Goal: Information Seeking & Learning: Learn about a topic

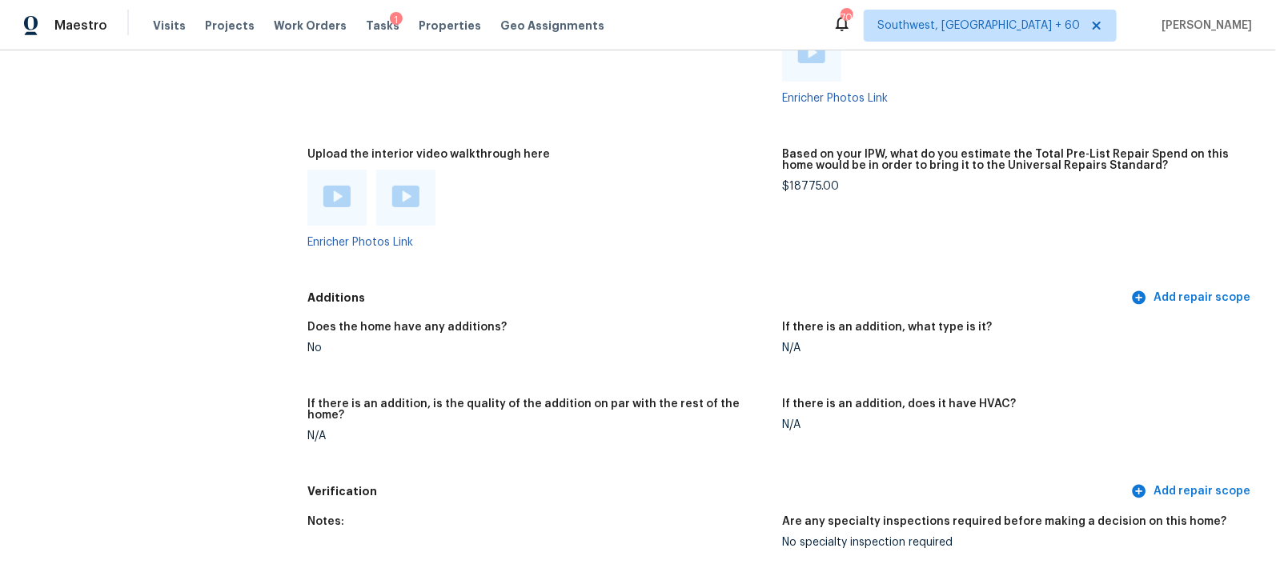
scroll to position [3075, 0]
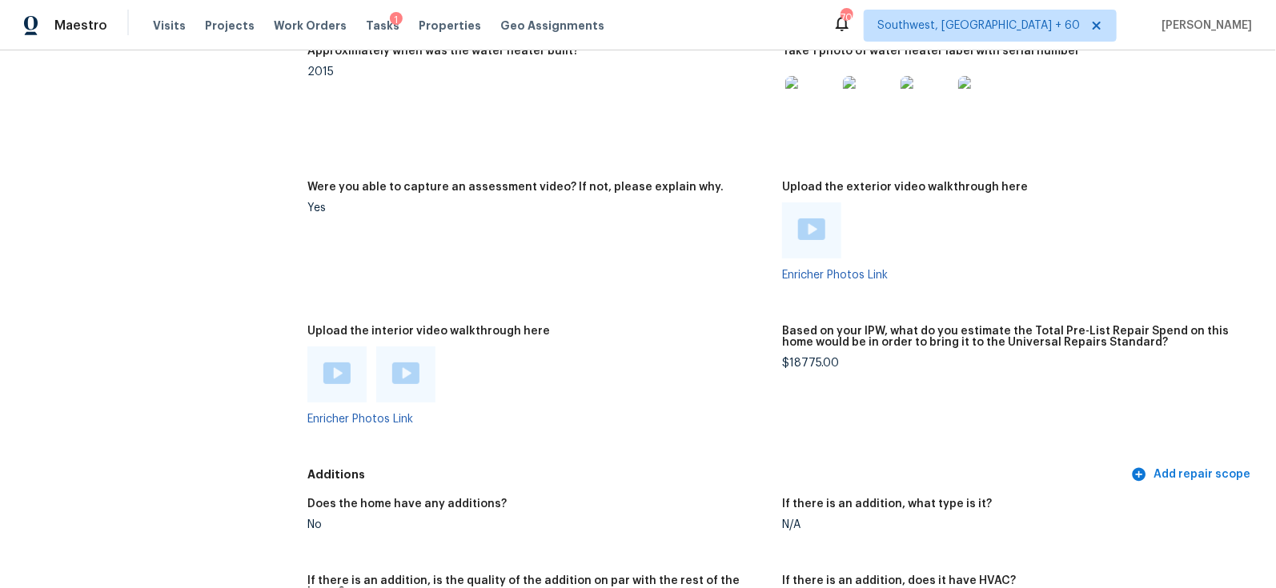
click at [809, 231] on img at bounding box center [811, 230] width 27 height 22
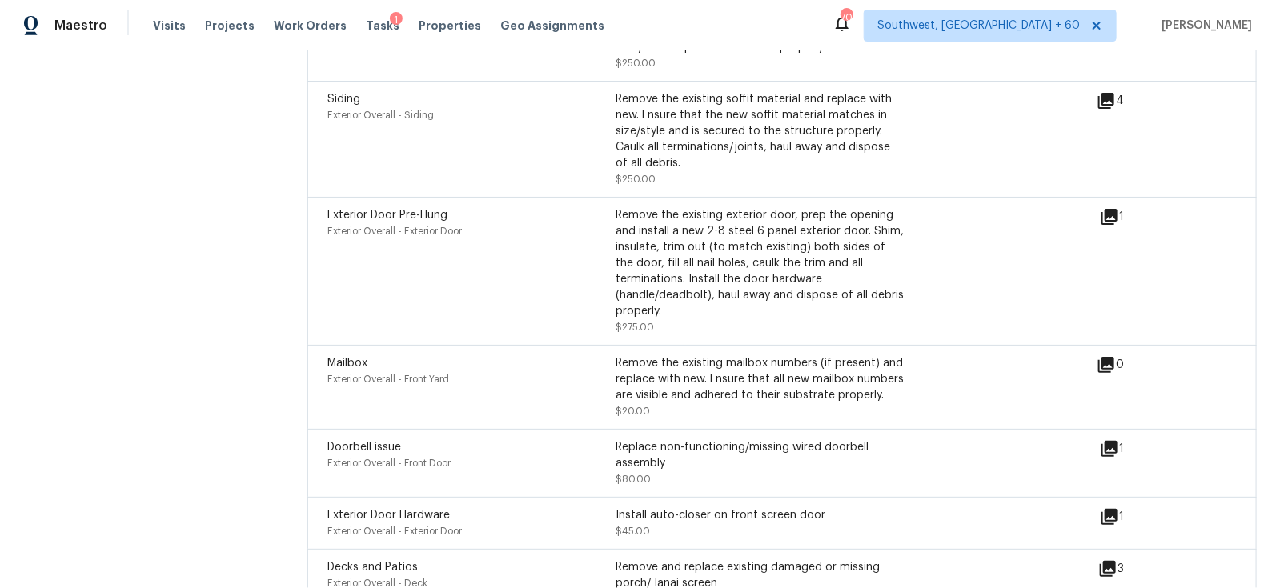
scroll to position [4981, 0]
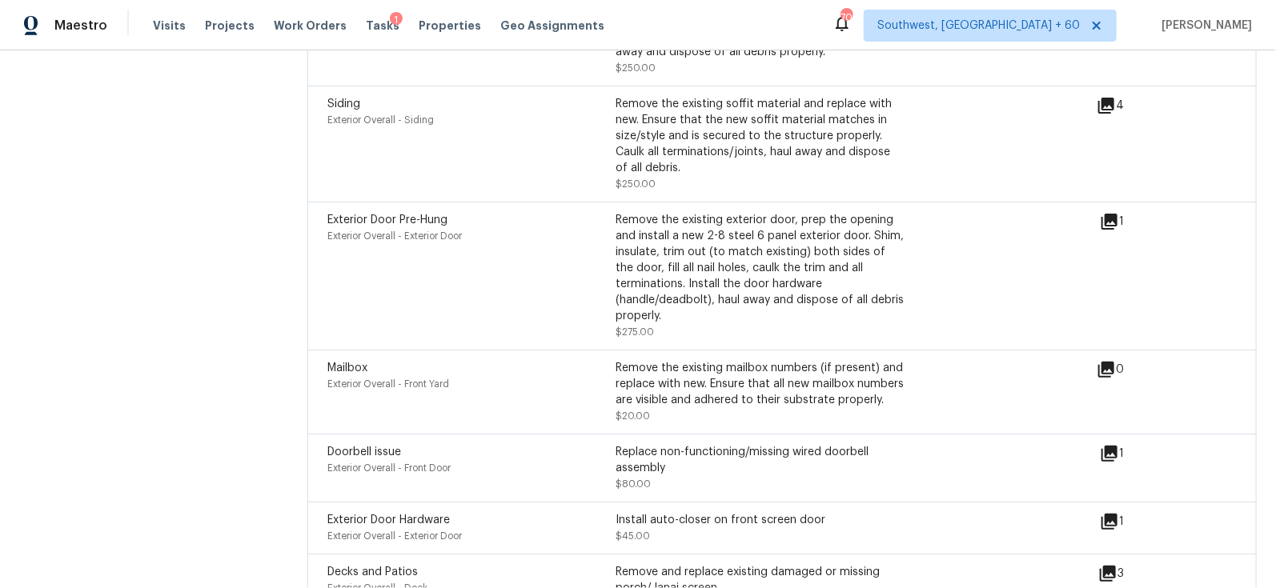
click at [1107, 214] on icon at bounding box center [1110, 222] width 16 height 16
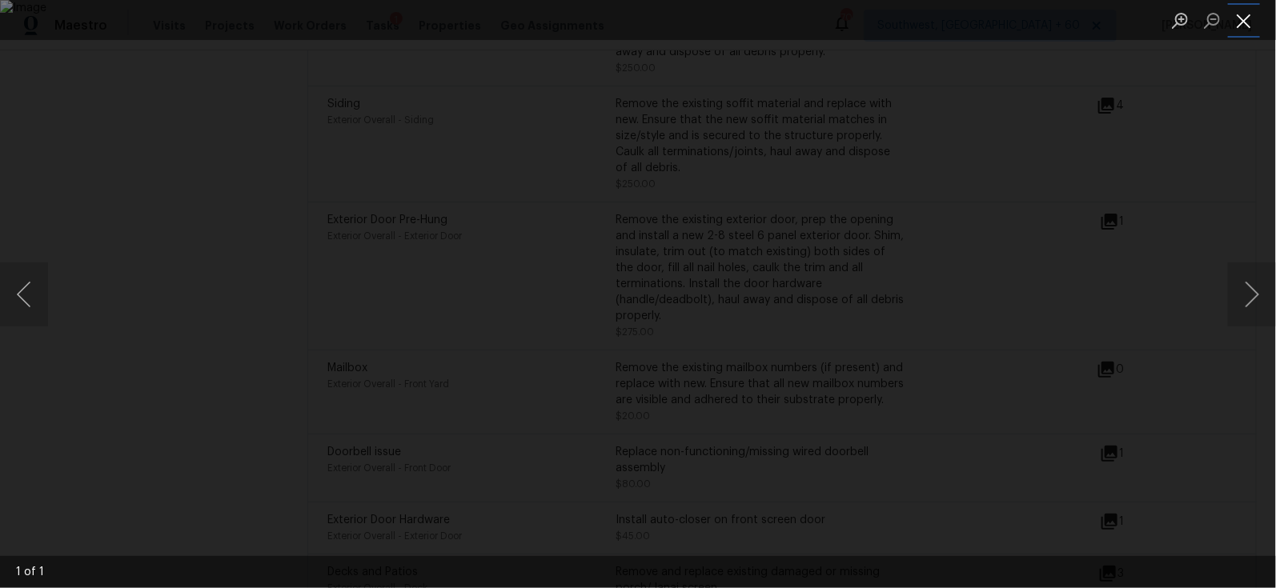
click at [1243, 10] on button "Close lightbox" at bounding box center [1244, 20] width 32 height 28
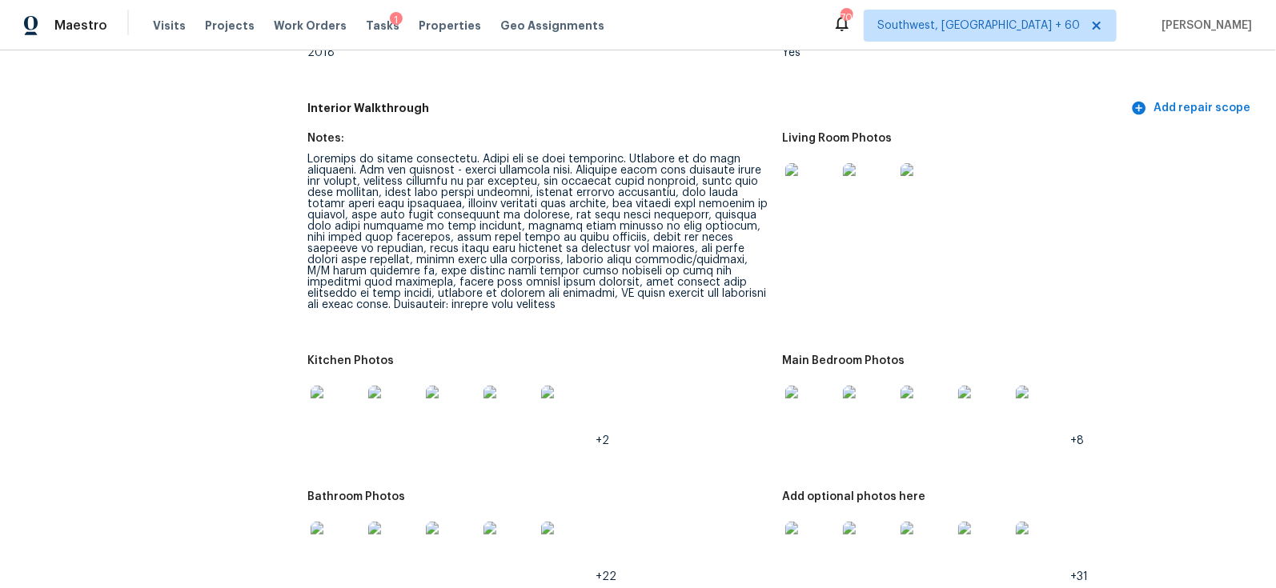
scroll to position [1841, 0]
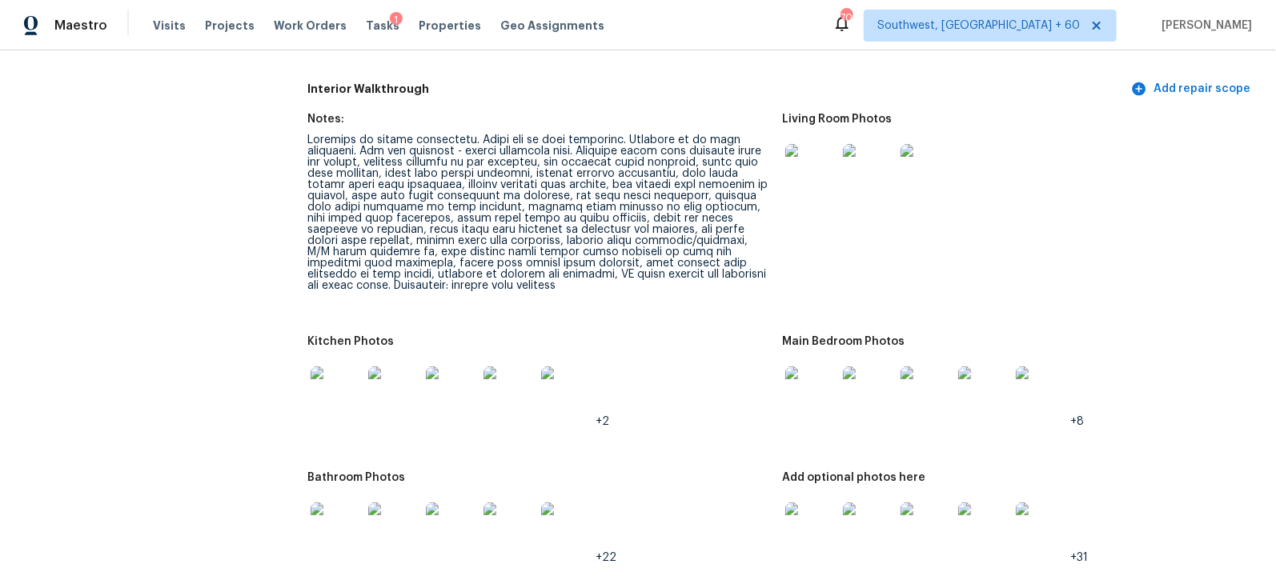
click at [818, 395] on img at bounding box center [810, 392] width 51 height 51
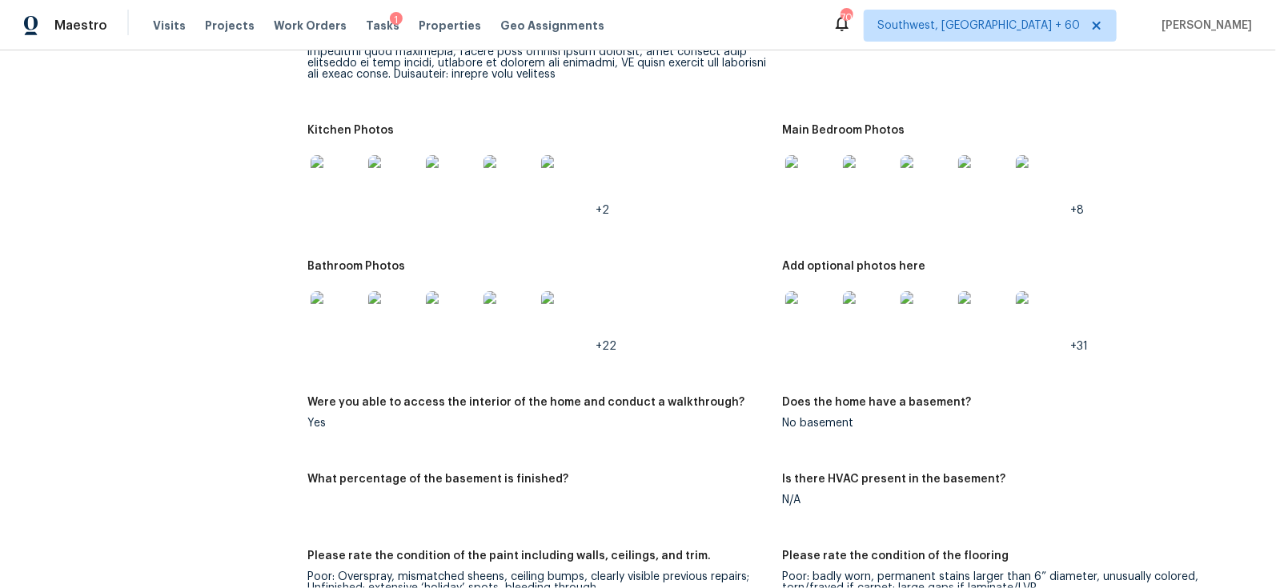
scroll to position [2038, 0]
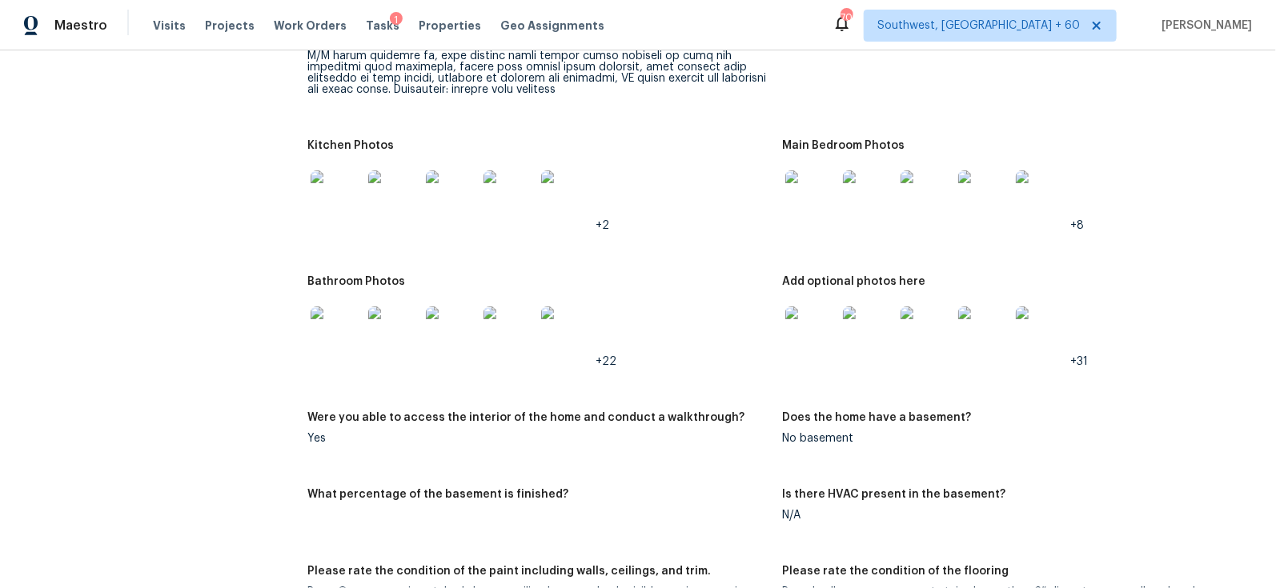
click at [802, 214] on img at bounding box center [810, 196] width 51 height 51
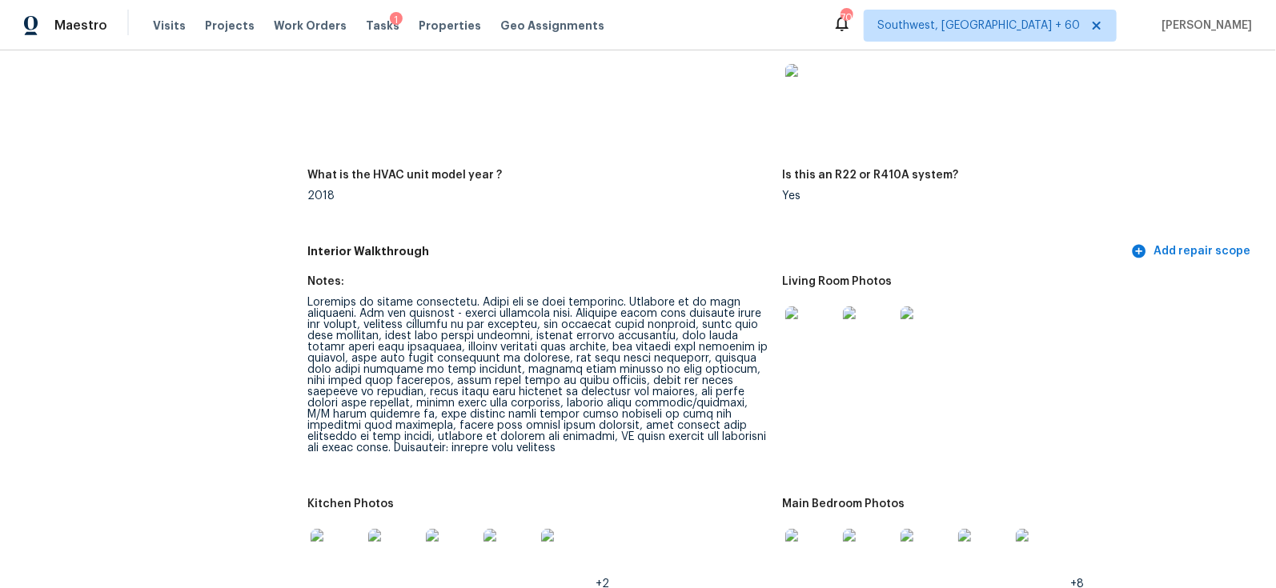
scroll to position [1674, 0]
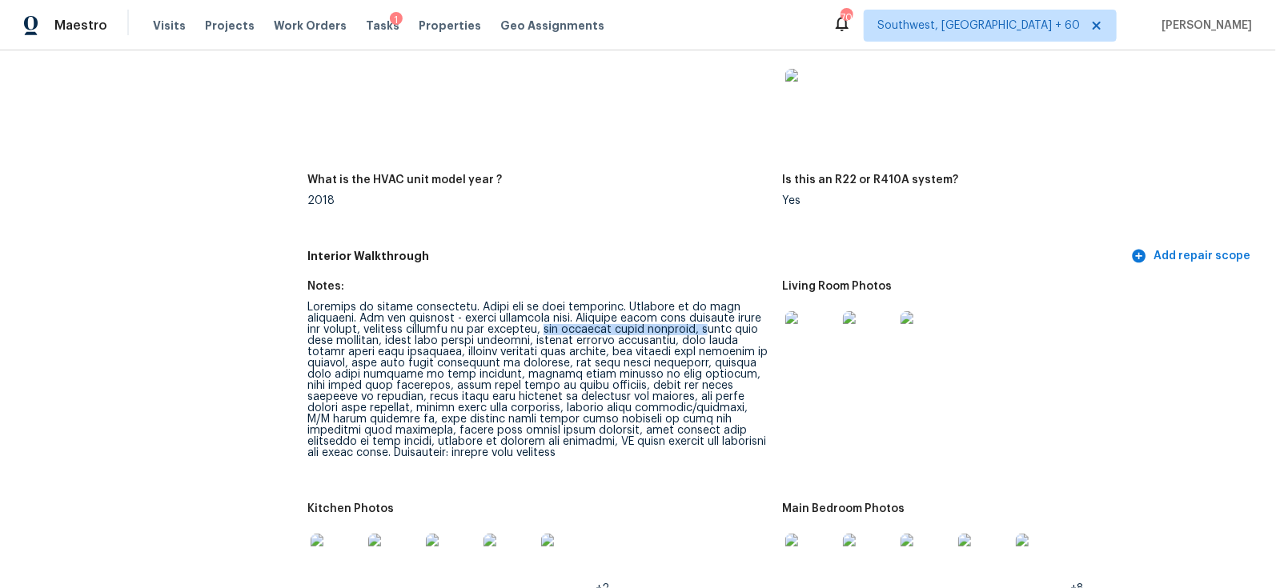
drag, startPoint x: 488, startPoint y: 331, endPoint x: 636, endPoint y: 327, distance: 148.2
click at [636, 327] on div at bounding box center [538, 380] width 462 height 157
click at [530, 352] on div at bounding box center [538, 380] width 462 height 157
drag, startPoint x: 488, startPoint y: 329, endPoint x: 628, endPoint y: 327, distance: 140.1
click at [628, 327] on div at bounding box center [538, 380] width 462 height 157
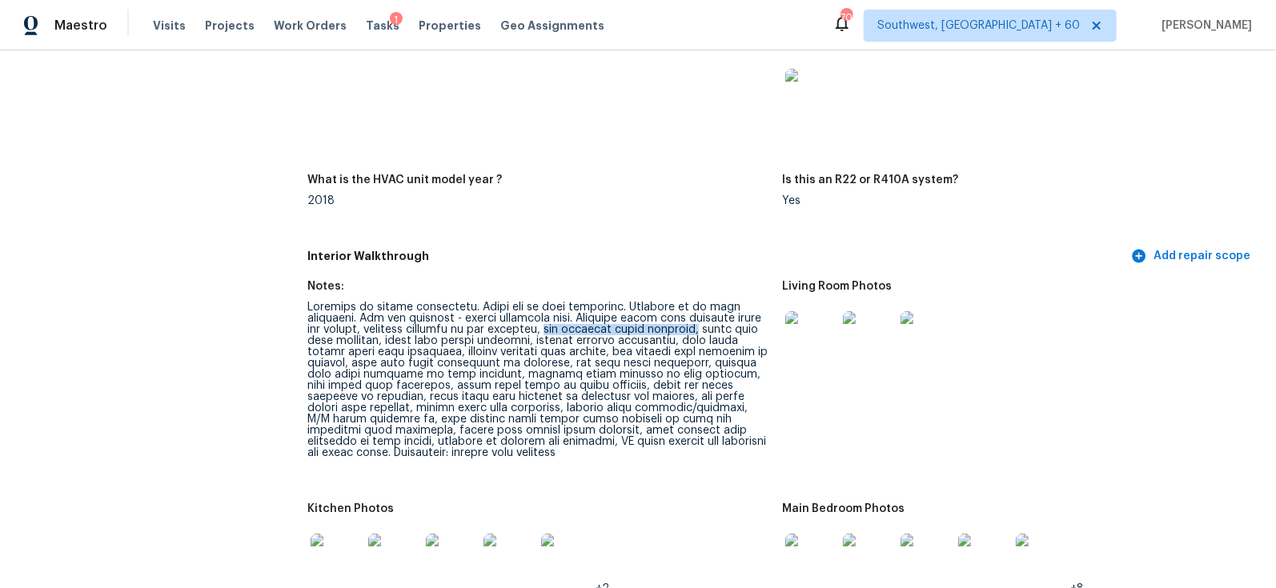
copy div "six interior doors replaced,"
drag, startPoint x: 632, startPoint y: 331, endPoint x: 758, endPoint y: 330, distance: 125.7
click at [758, 330] on div at bounding box center [538, 380] width 462 height 157
drag, startPoint x: 307, startPoint y: 343, endPoint x: 454, endPoint y: 340, distance: 147.3
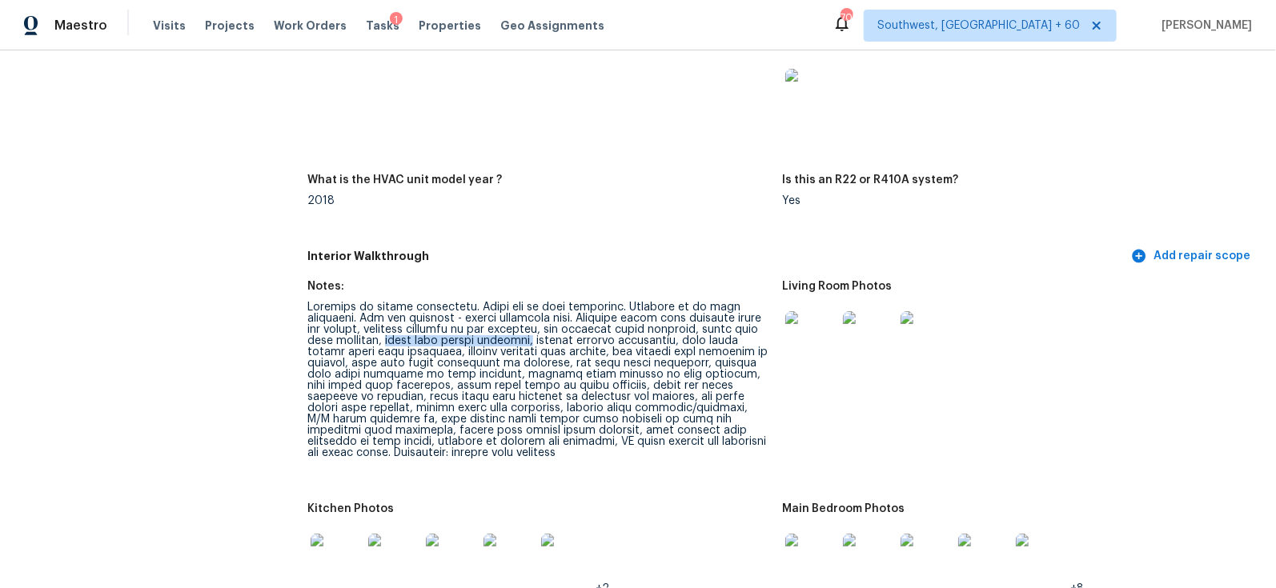
copy div "three door [PERSON_NAME] replaced,"
drag, startPoint x: 458, startPoint y: 339, endPoint x: 596, endPoint y: 339, distance: 137.7
click at [596, 339] on div at bounding box center [538, 380] width 462 height 157
copy div "drywall repairs throughout"
drag, startPoint x: 603, startPoint y: 339, endPoint x: 384, endPoint y: 352, distance: 218.9
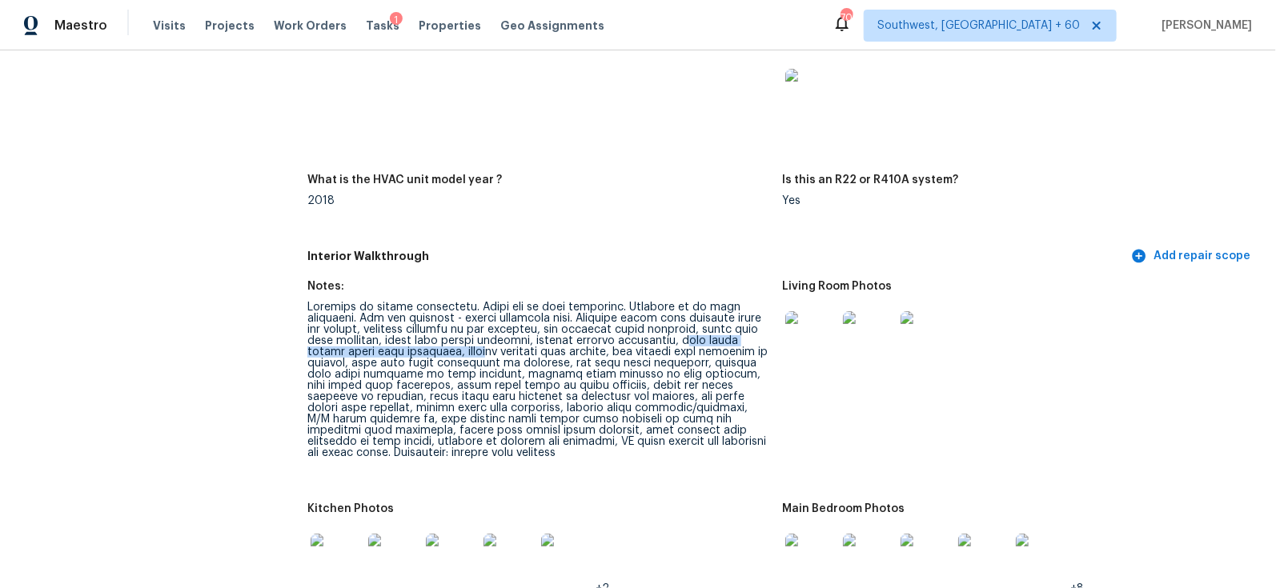
click at [384, 352] on div at bounding box center [538, 380] width 462 height 157
click at [353, 353] on div at bounding box center [538, 380] width 462 height 157
drag, startPoint x: 361, startPoint y: 352, endPoint x: 517, endPoint y: 349, distance: 156.2
click at [517, 349] on div at bounding box center [538, 380] width 462 height 157
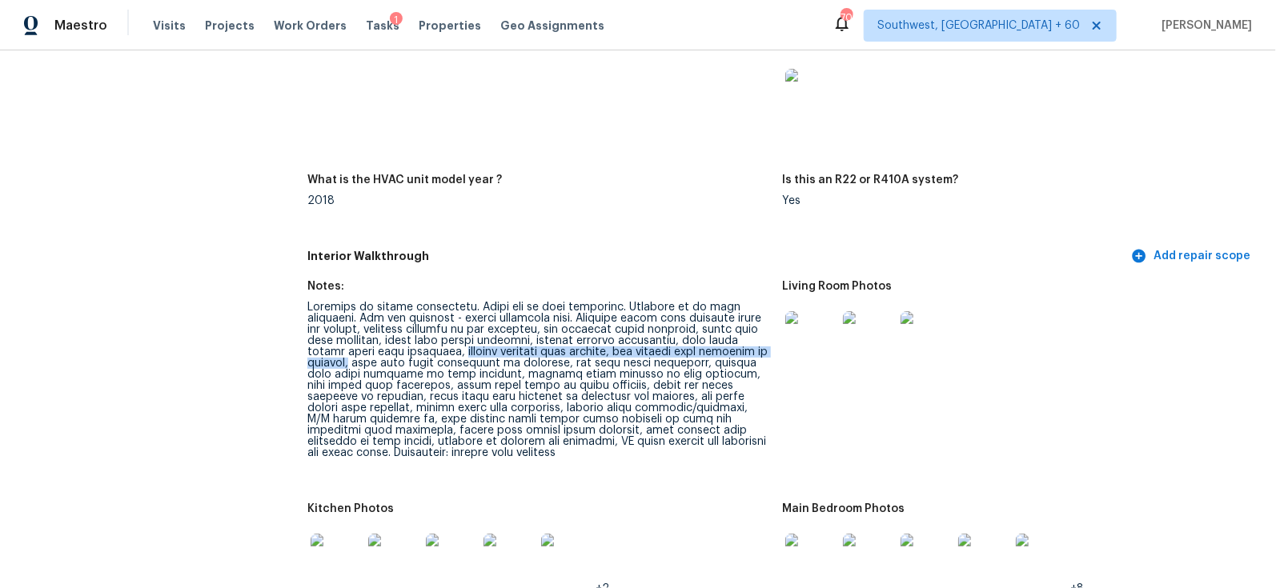
drag, startPoint x: 357, startPoint y: 352, endPoint x: 723, endPoint y: 353, distance: 365.9
click at [723, 353] on div at bounding box center [538, 380] width 462 height 157
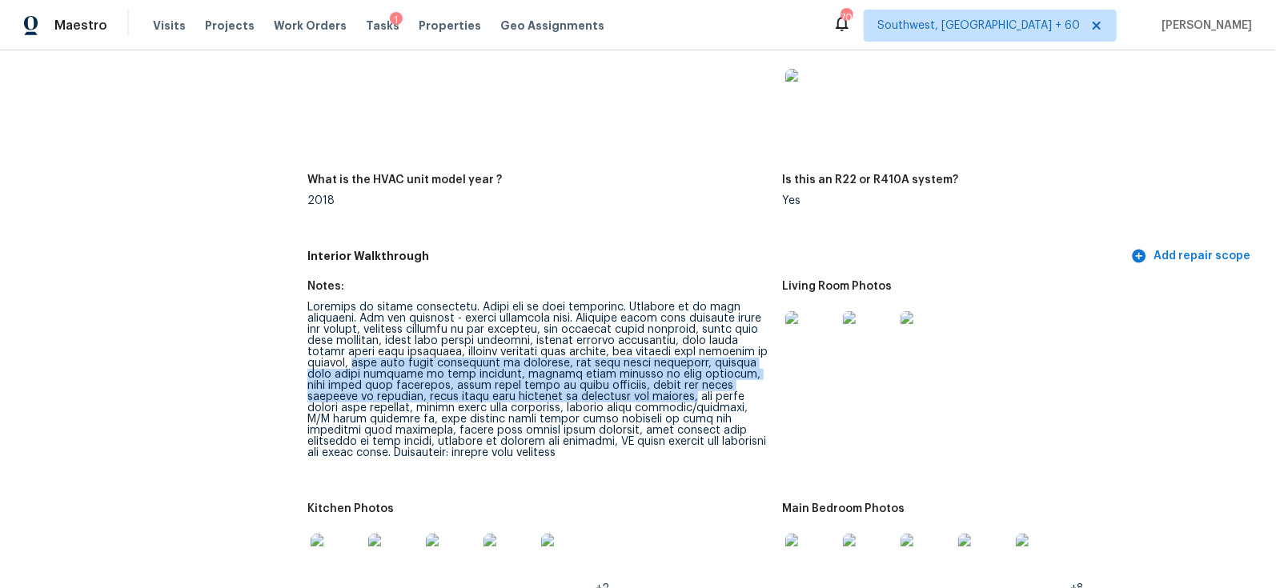
drag, startPoint x: 727, startPoint y: 350, endPoint x: 588, endPoint y: 395, distance: 146.3
click at [587, 395] on div at bounding box center [538, 380] width 462 height 157
copy div "flex pipe needs eliminated in bathroom, tub stop needs installed, cabinet door …"
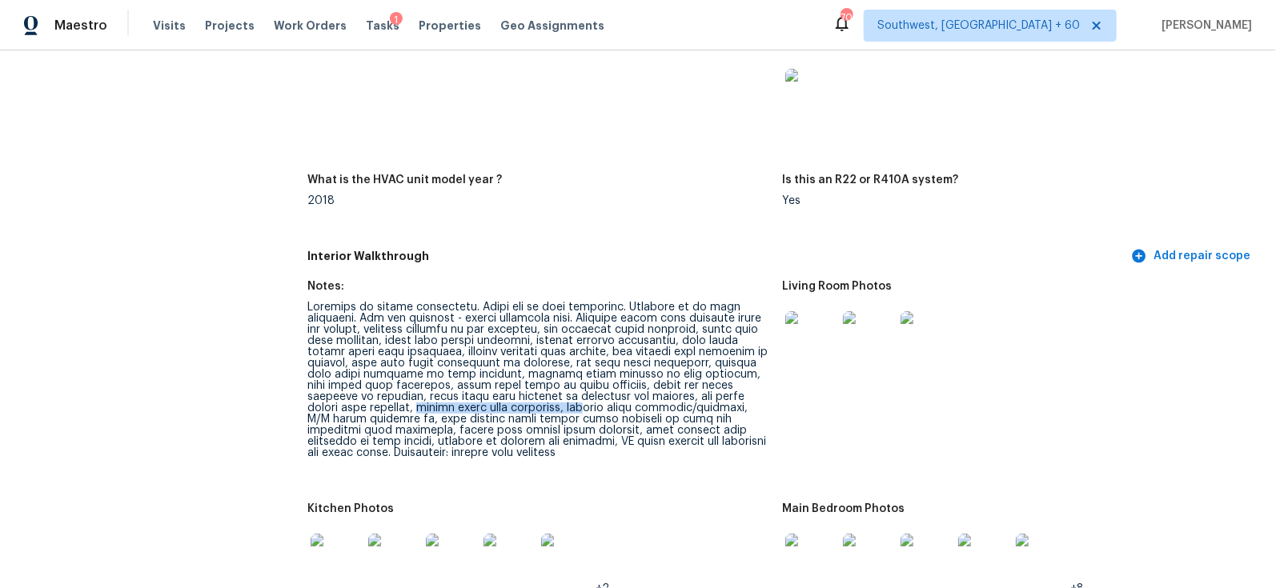
drag, startPoint x: 307, startPoint y: 411, endPoint x: 476, endPoint y: 410, distance: 168.9
click at [476, 410] on div at bounding box center [538, 380] width 462 height 157
copy div "closet doors need installed, win"
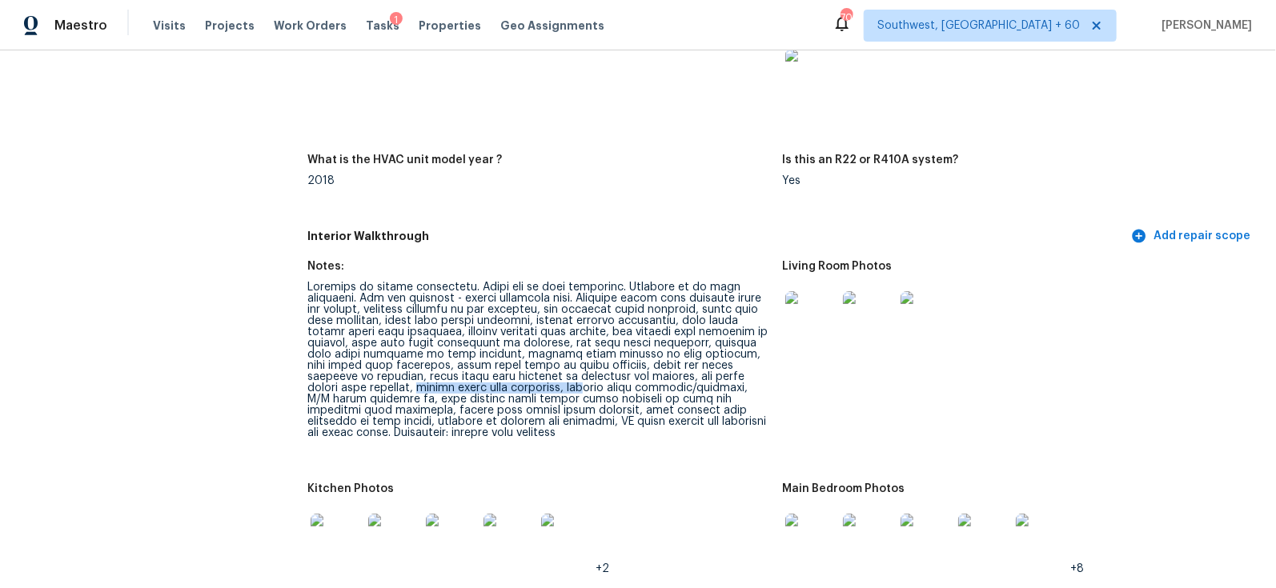
scroll to position [1700, 0]
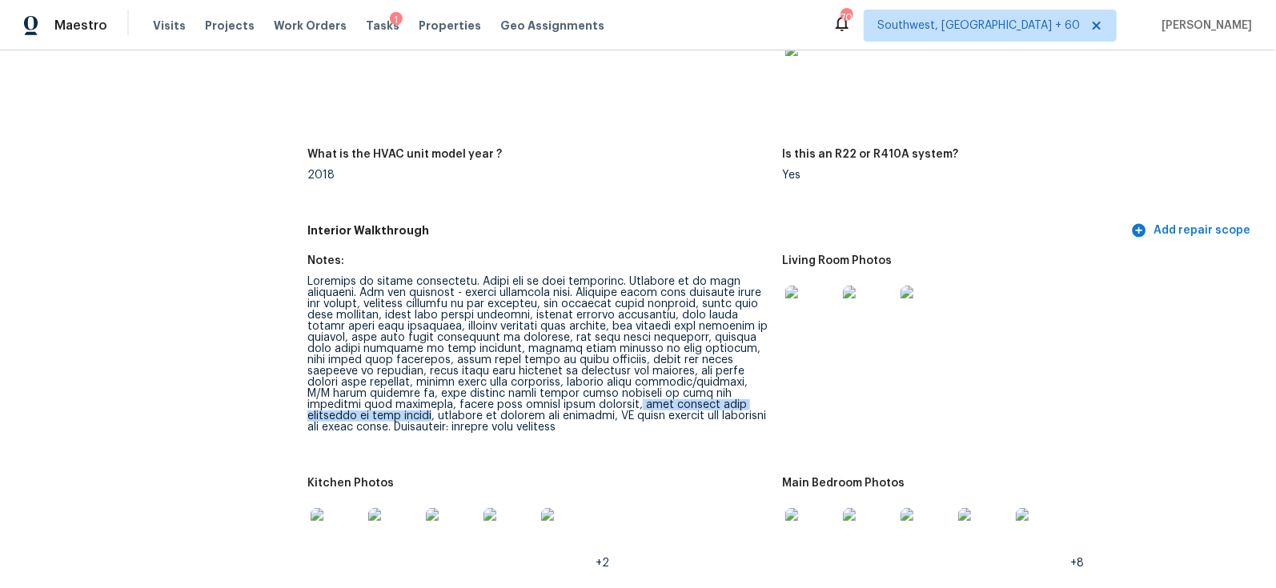
drag, startPoint x: 499, startPoint y: 402, endPoint x: 713, endPoint y: 404, distance: 213.8
click at [713, 404] on div at bounding box center [538, 354] width 462 height 157
click at [695, 489] on div "Kitchen Photos" at bounding box center [538, 488] width 462 height 21
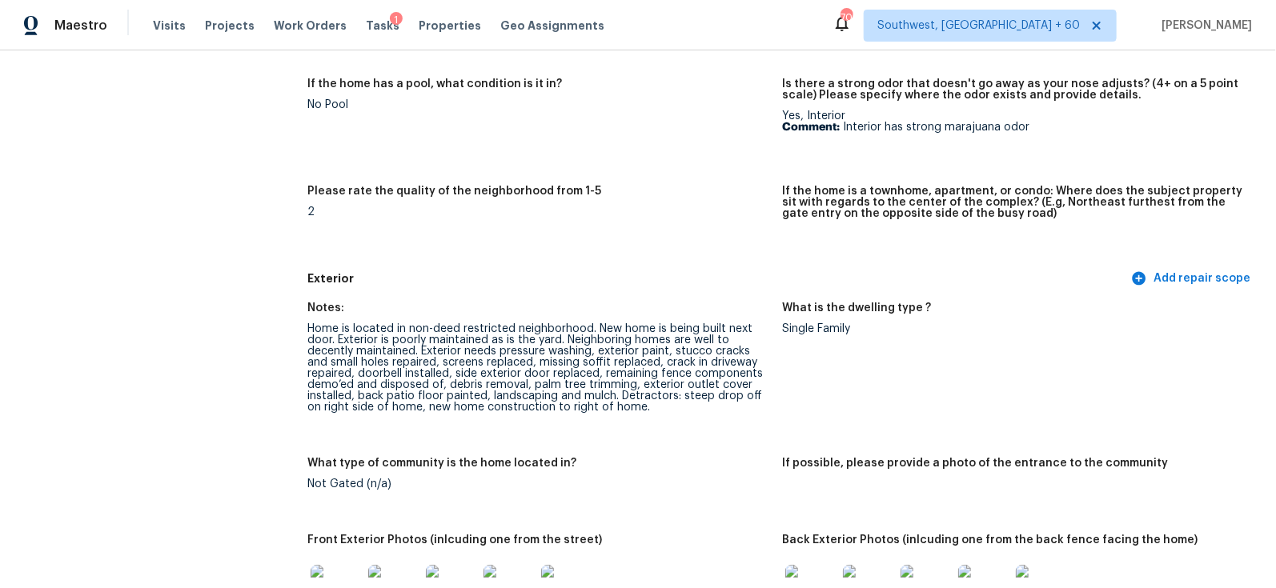
scroll to position [0, 0]
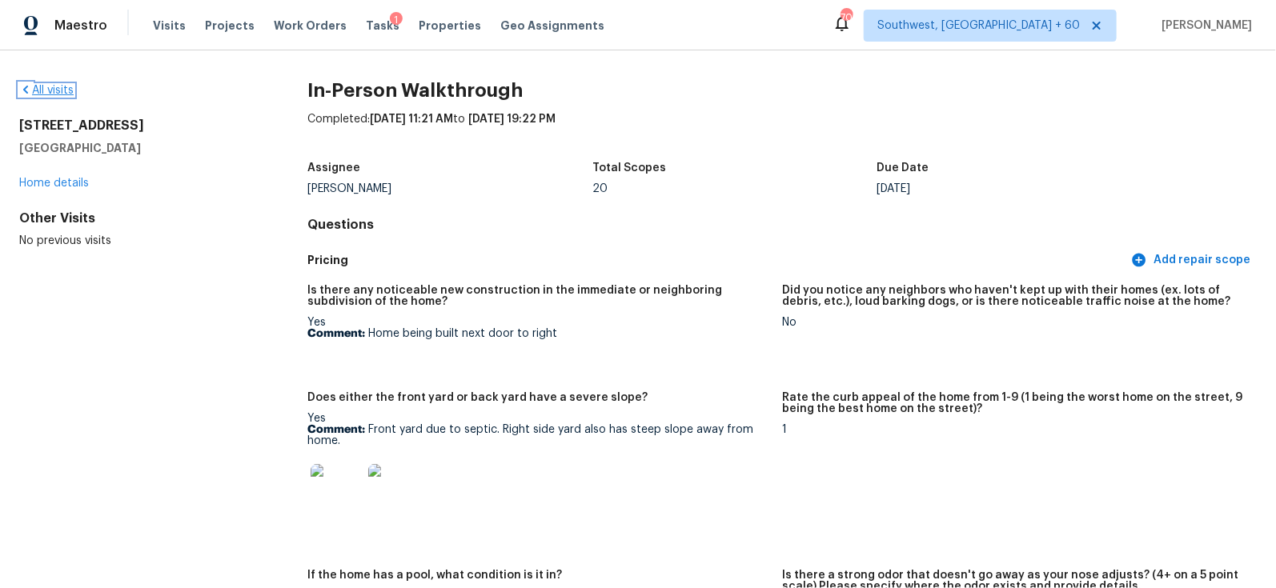
click at [50, 88] on link "All visits" at bounding box center [46, 90] width 54 height 11
